Goal: Information Seeking & Learning: Learn about a topic

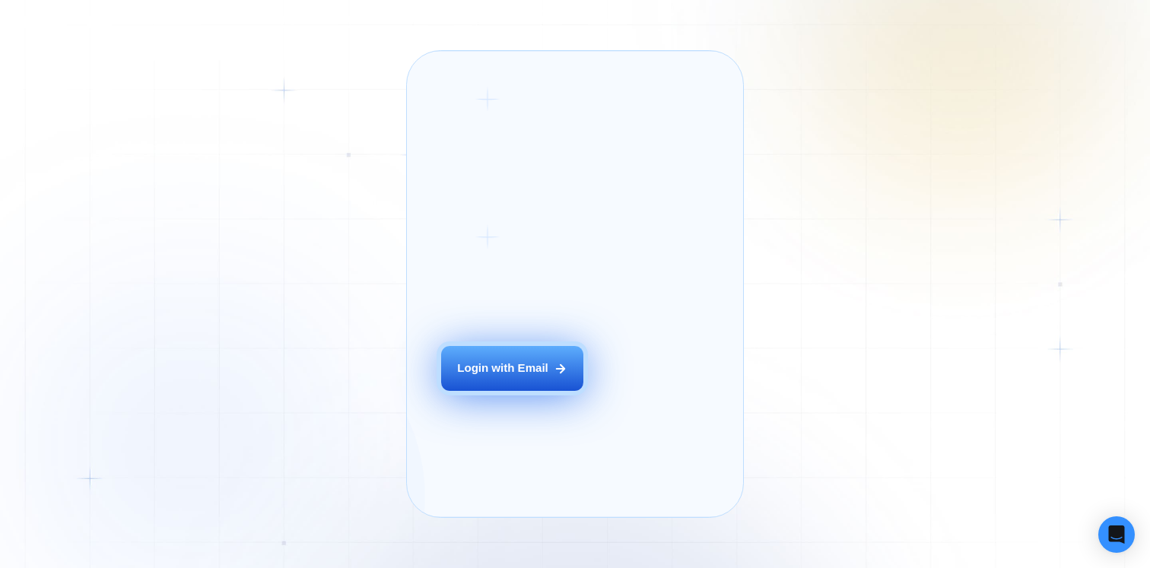
click at [511, 391] on button "Login with Email" at bounding box center [512, 368] width 142 height 45
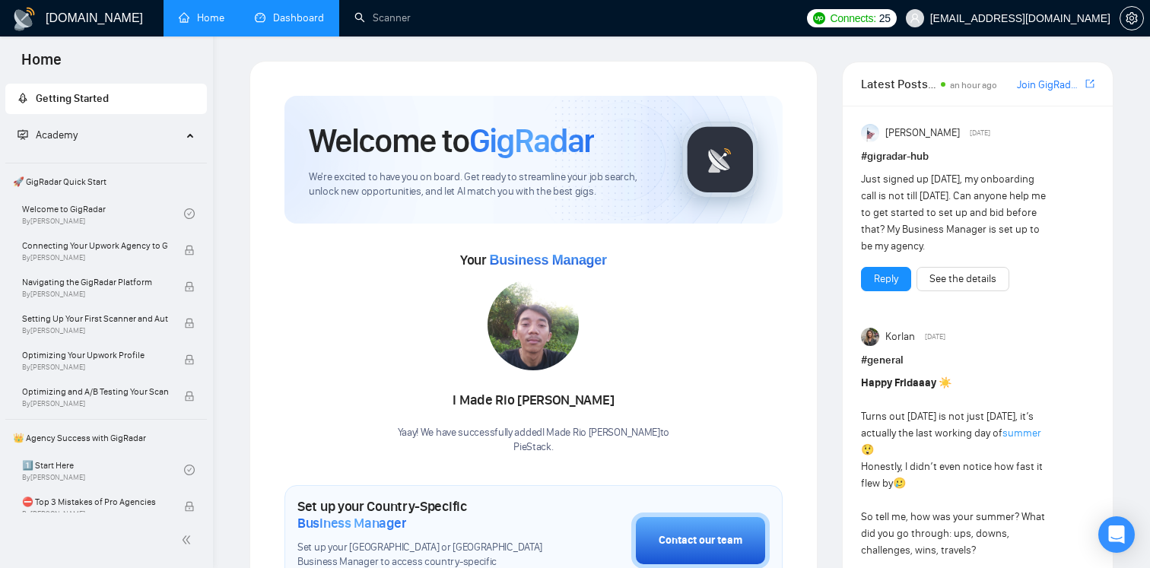
click at [303, 15] on link "Dashboard" at bounding box center [289, 17] width 69 height 13
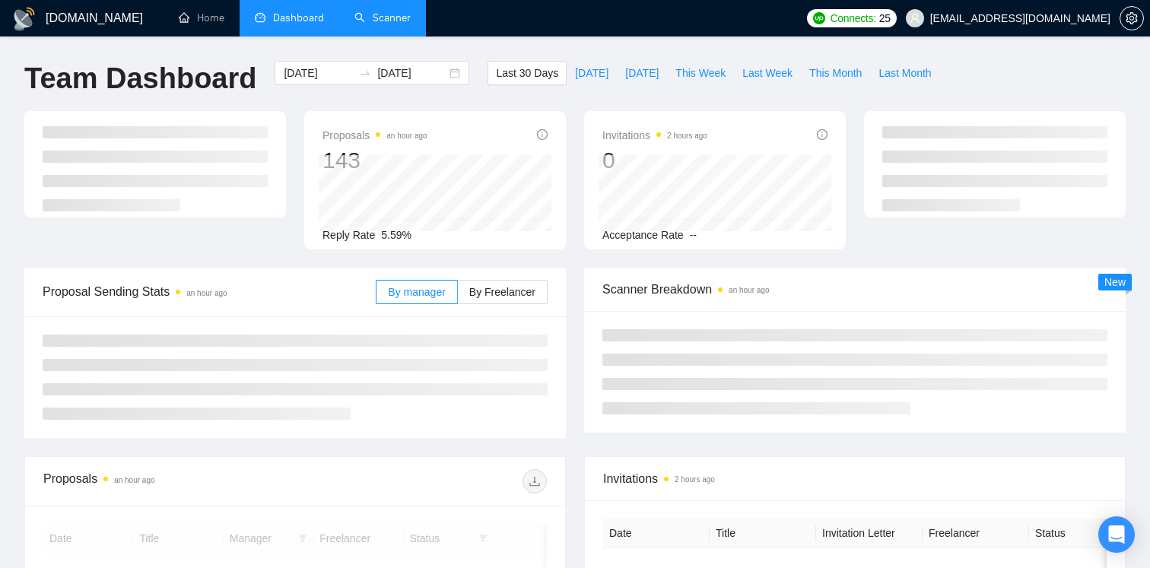
click at [358, 11] on link "Scanner" at bounding box center [382, 17] width 56 height 13
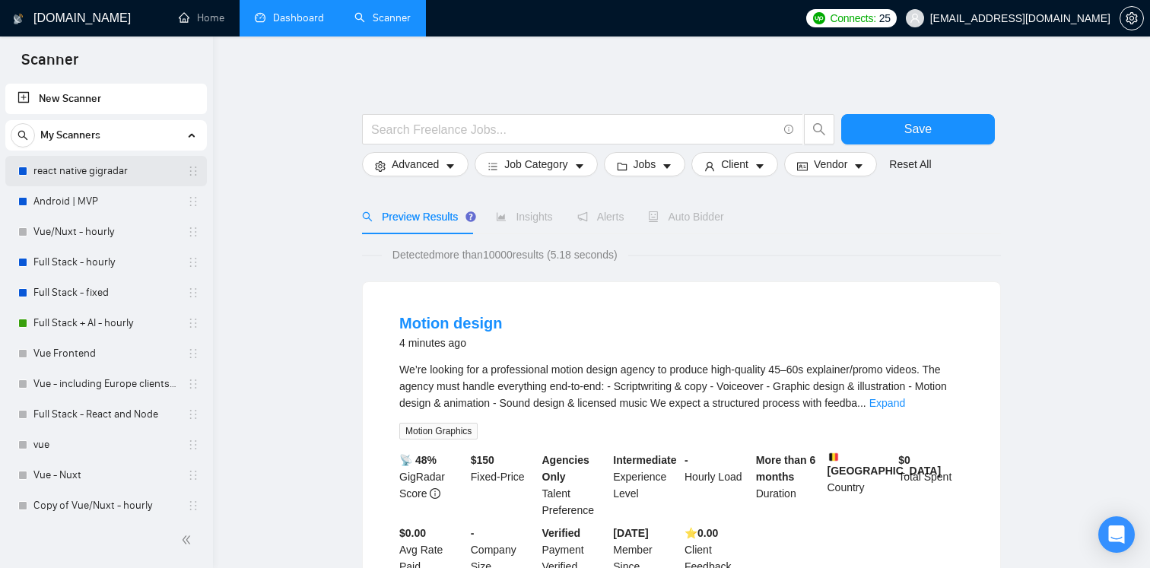
click at [96, 171] on link "react native gigradar" at bounding box center [105, 171] width 144 height 30
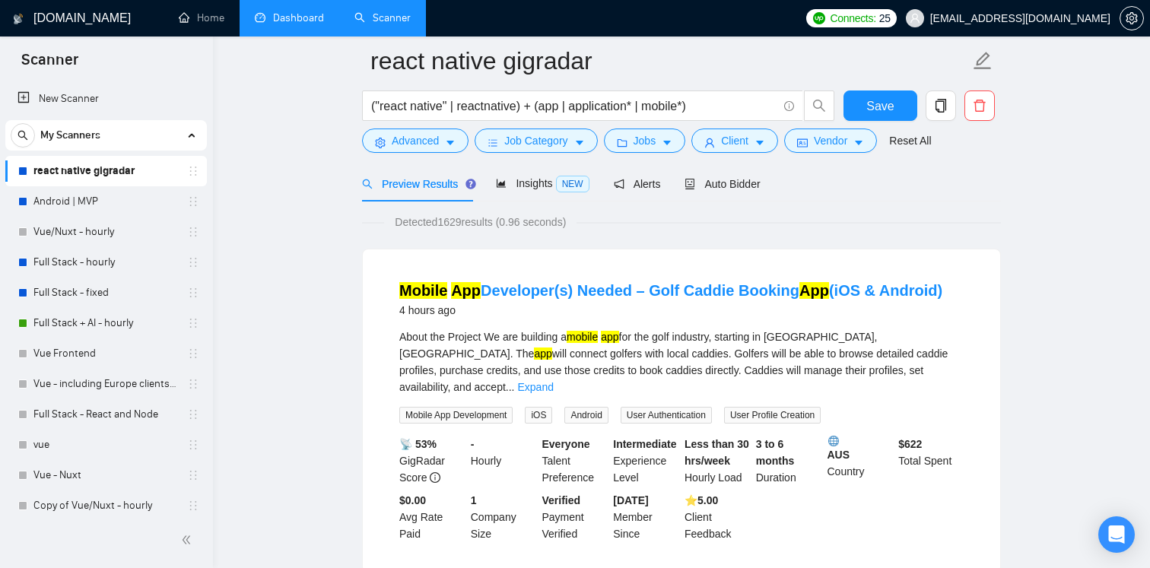
scroll to position [71, 0]
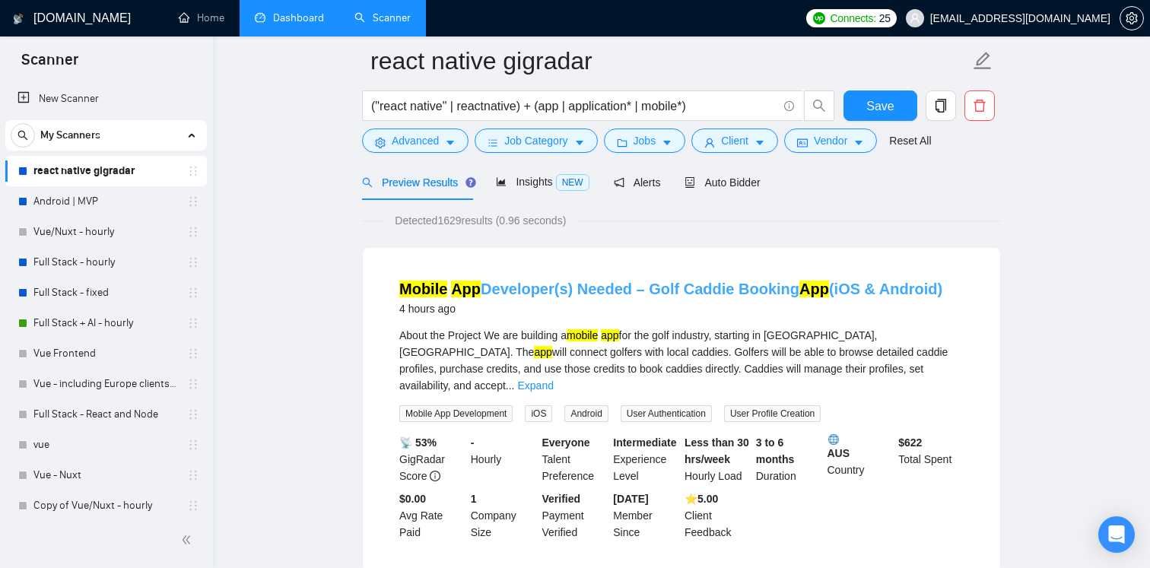
click at [544, 289] on link "Mobile App Developer(s) Needed – Golf Caddie Booking App (iOS & Android)" at bounding box center [670, 289] width 543 height 17
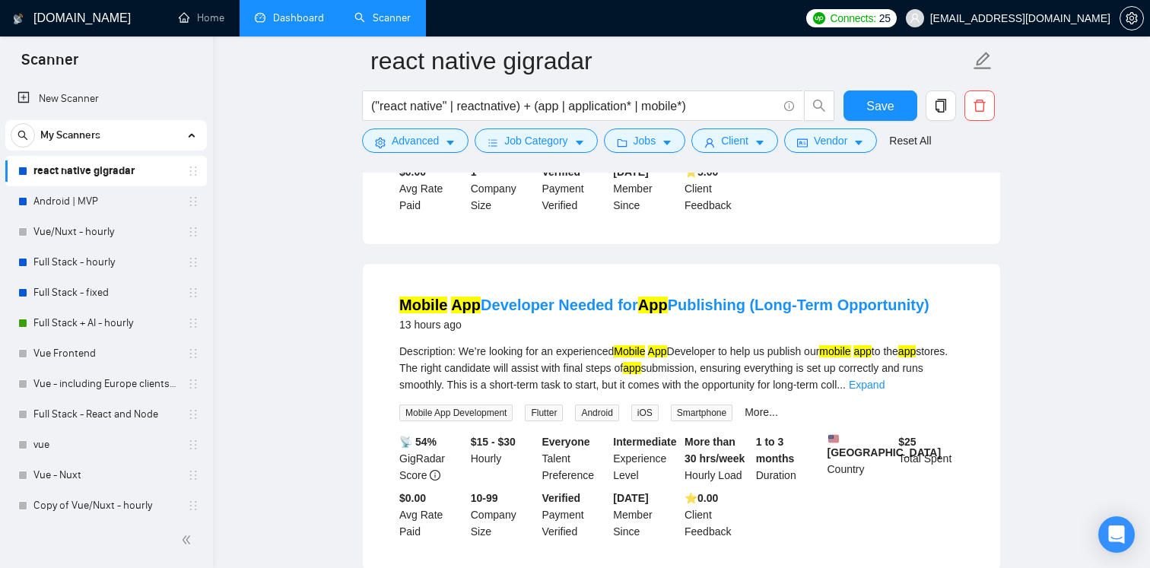
scroll to position [402, 0]
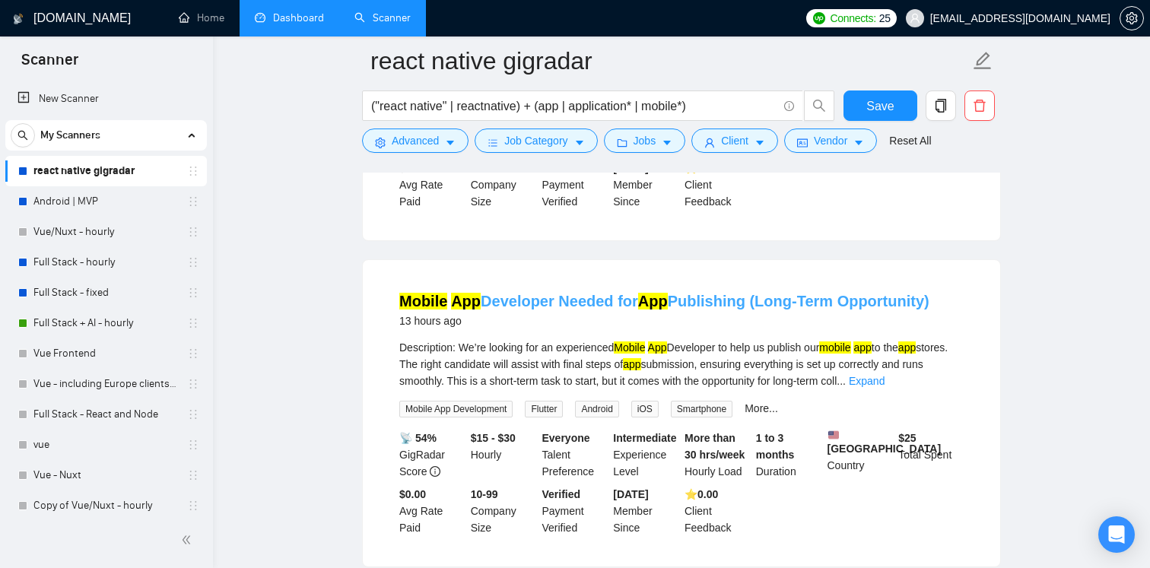
click at [608, 293] on link "Mobile App Developer Needed for App Publishing (Long-Term Opportunity)" at bounding box center [664, 301] width 530 height 17
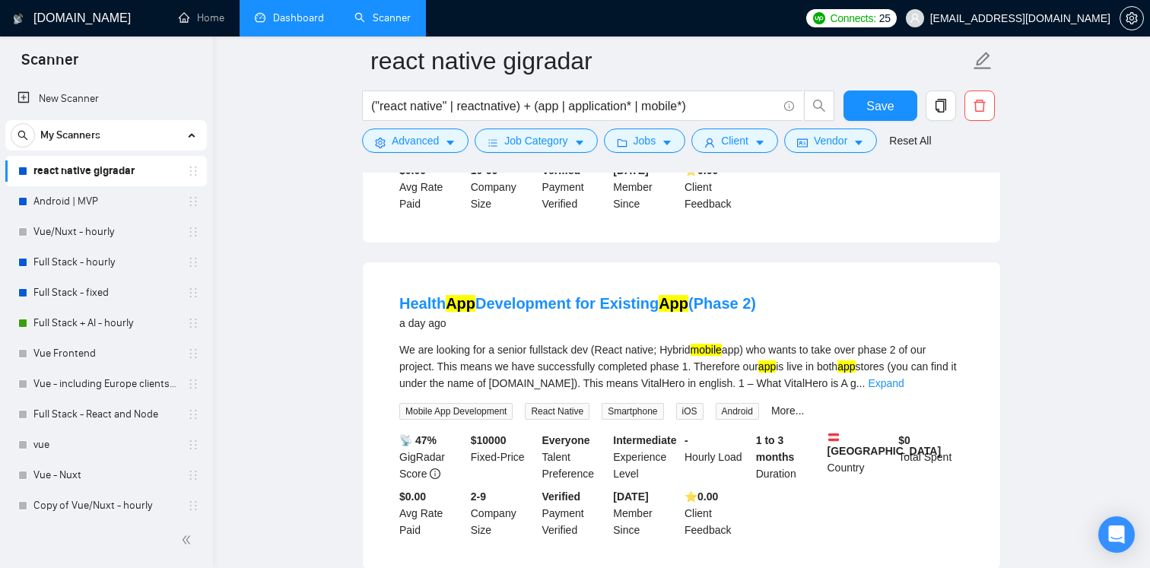
scroll to position [726, 0]
click at [566, 294] on link "Health App Development for Existing App (Phase 2)" at bounding box center [577, 302] width 357 height 17
click at [72, 205] on link "Android | MVP" at bounding box center [105, 201] width 144 height 30
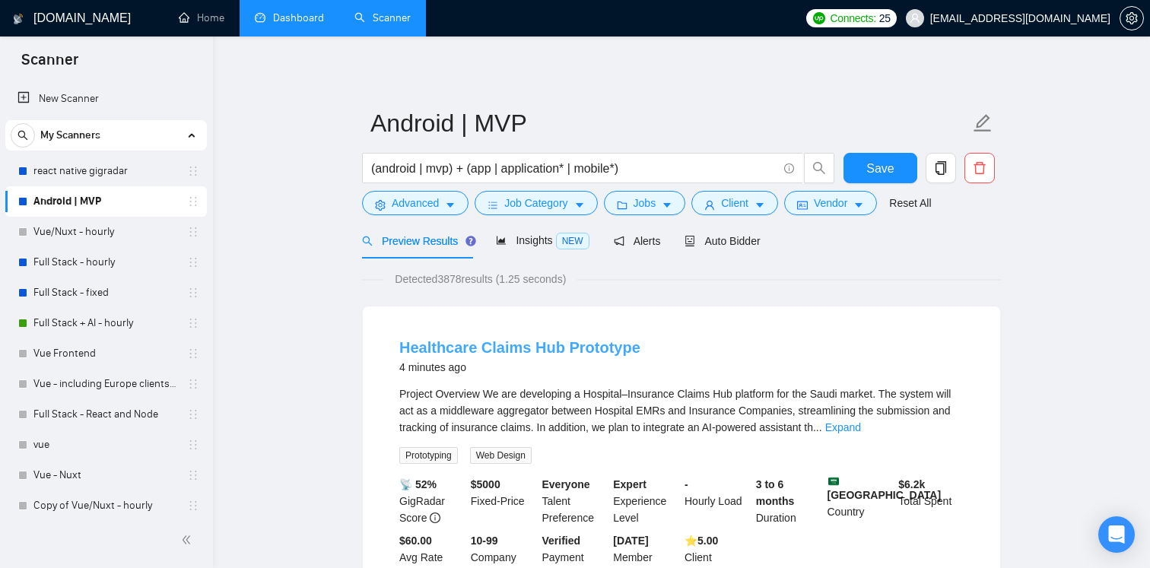
click at [514, 351] on link "Healthcare Claims Hub Prototype" at bounding box center [519, 347] width 241 height 17
